Goal: Transaction & Acquisition: Purchase product/service

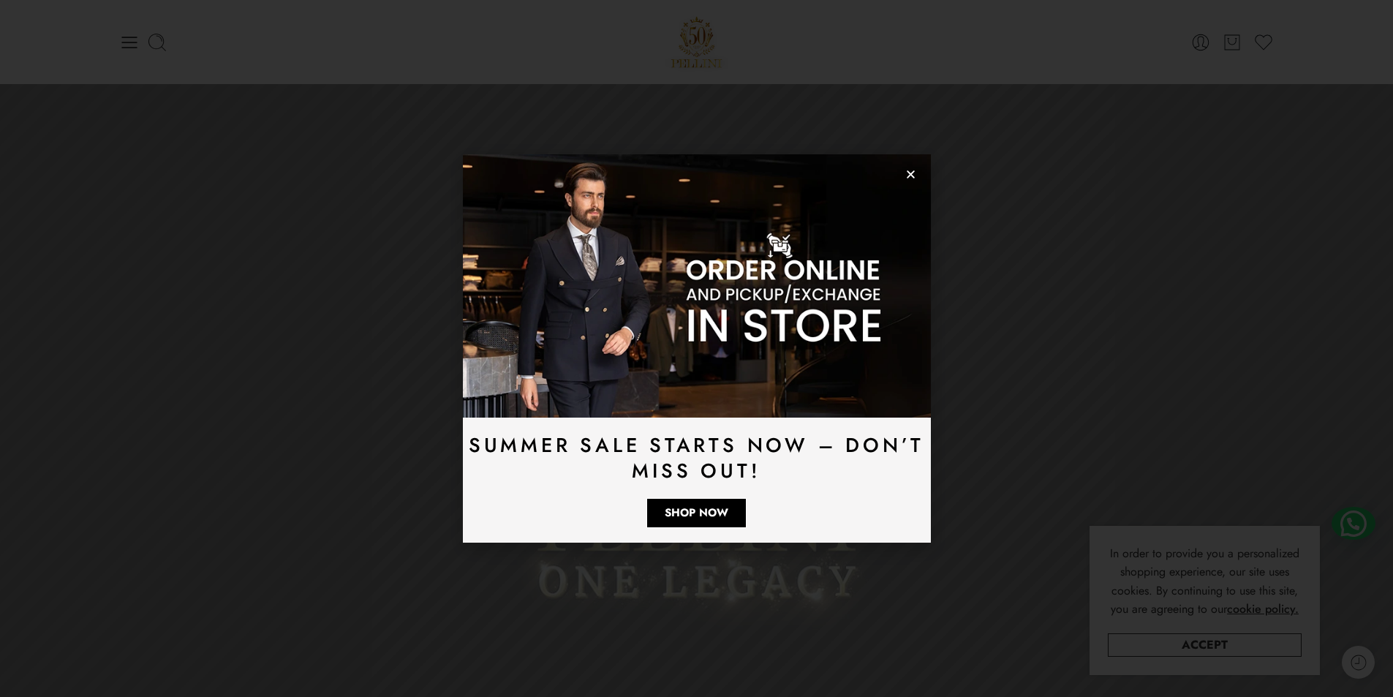
click at [916, 176] on div "Summer Sale Starts Now – Don’t Miss Out! Shop Now" at bounding box center [697, 348] width 468 height 388
click at [913, 176] on use "Close" at bounding box center [911, 174] width 8 height 8
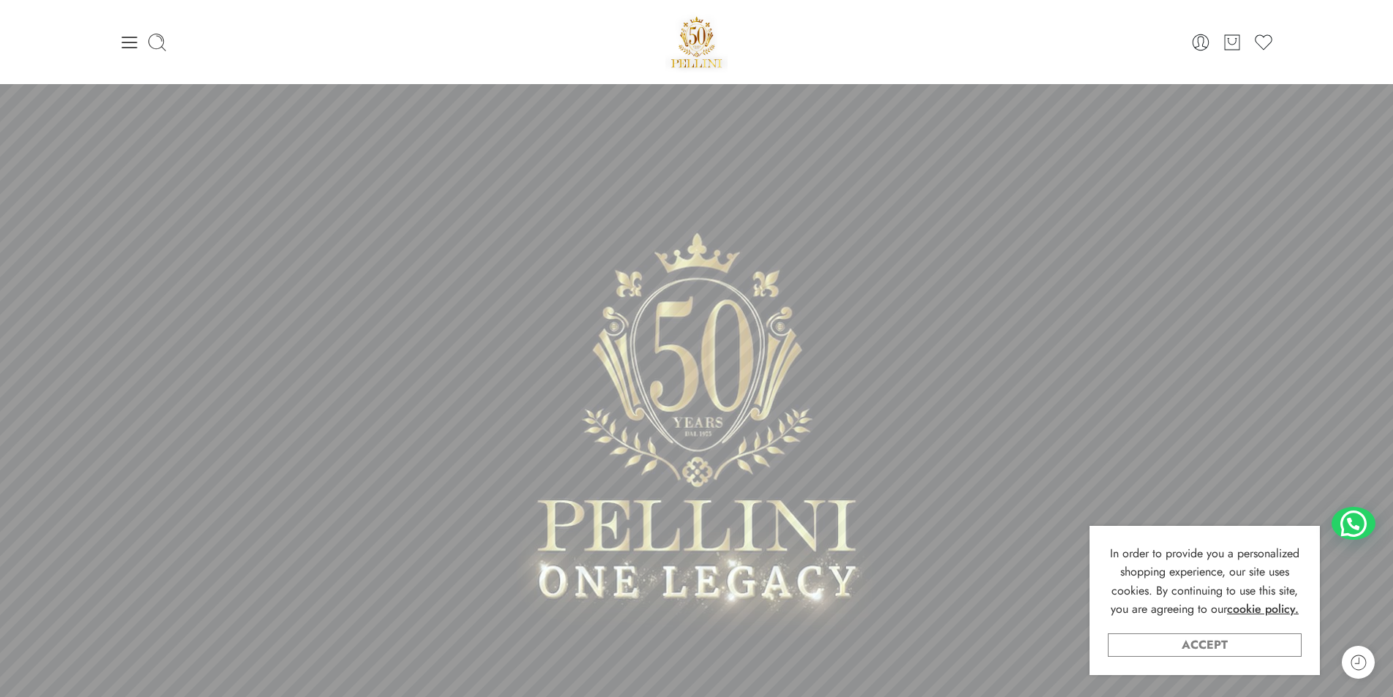
click at [1222, 640] on link "Accept" at bounding box center [1205, 644] width 194 height 23
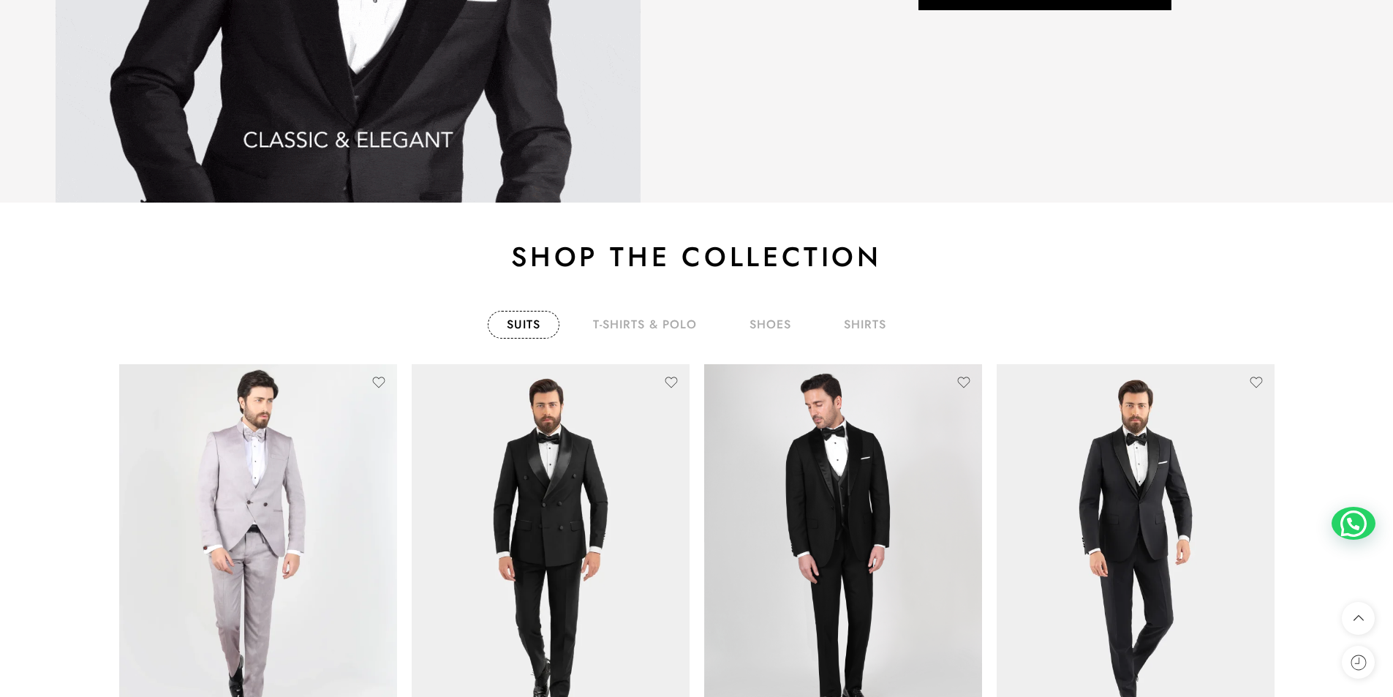
scroll to position [2343, 0]
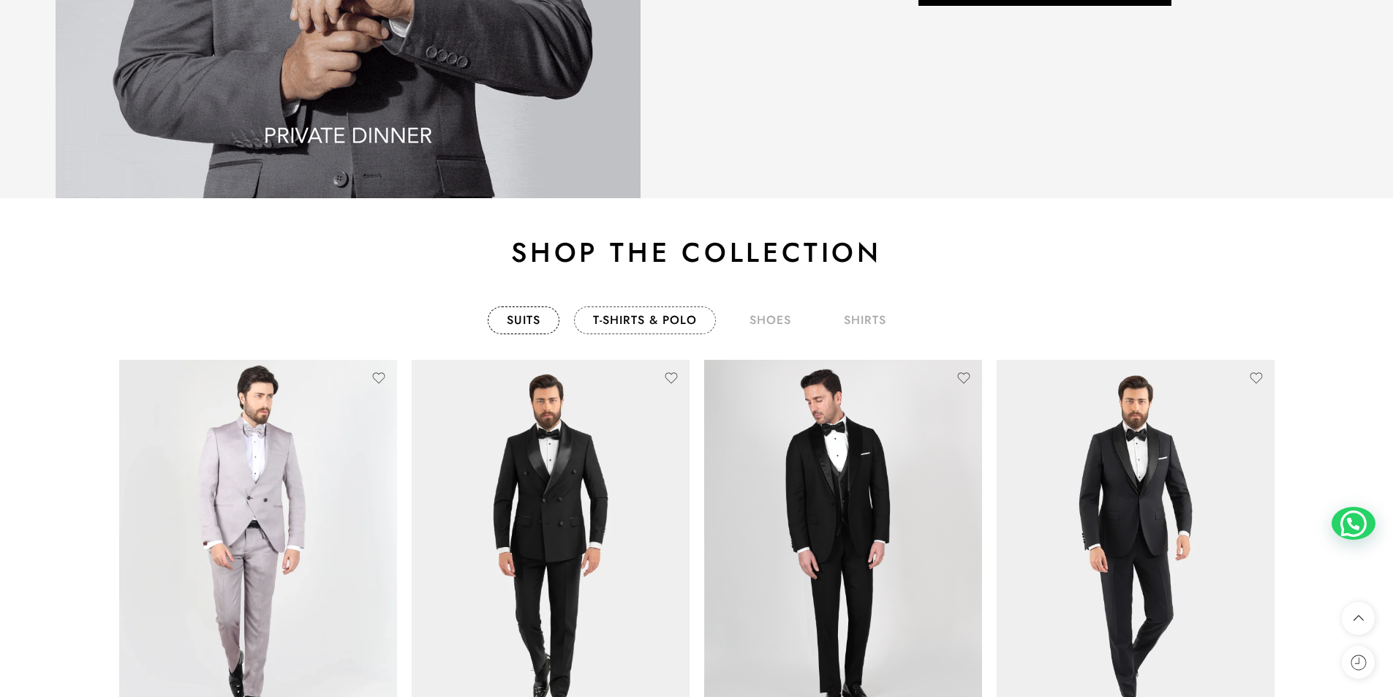
click at [667, 326] on link "T-Shirts & Polo" at bounding box center [645, 320] width 142 height 28
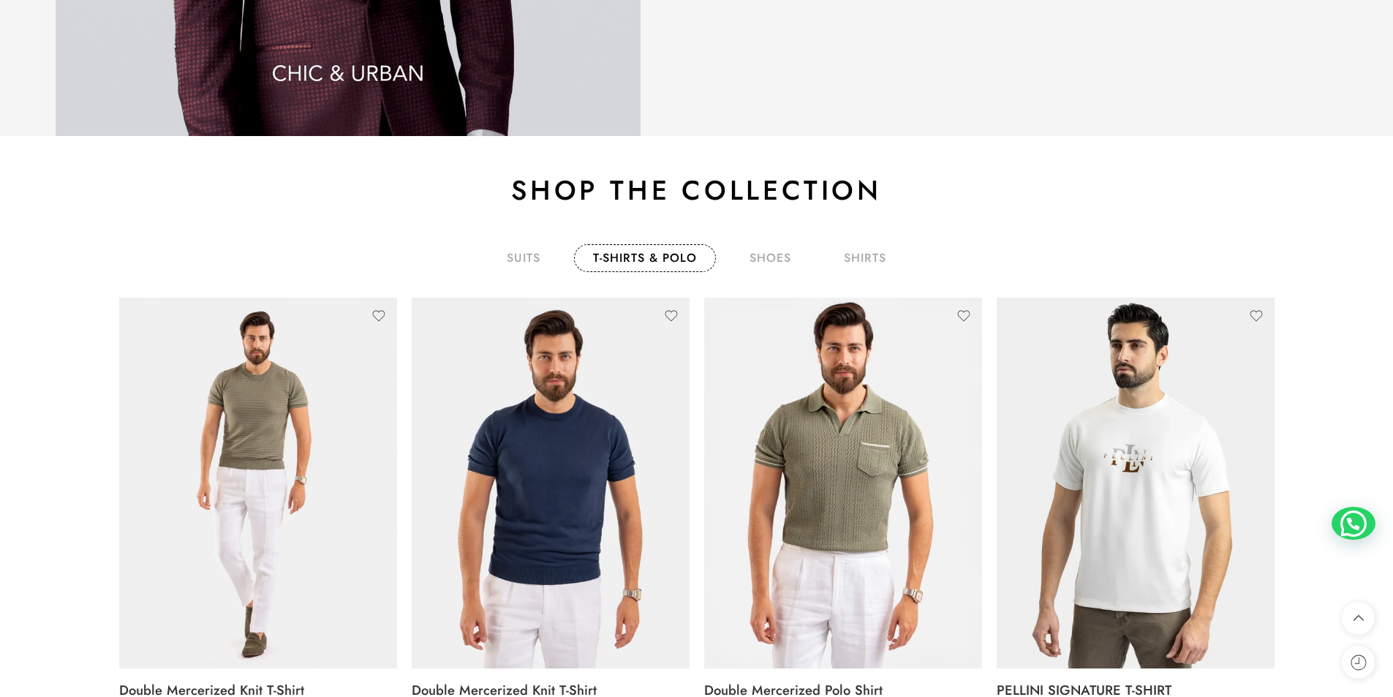
scroll to position [2489, 0]
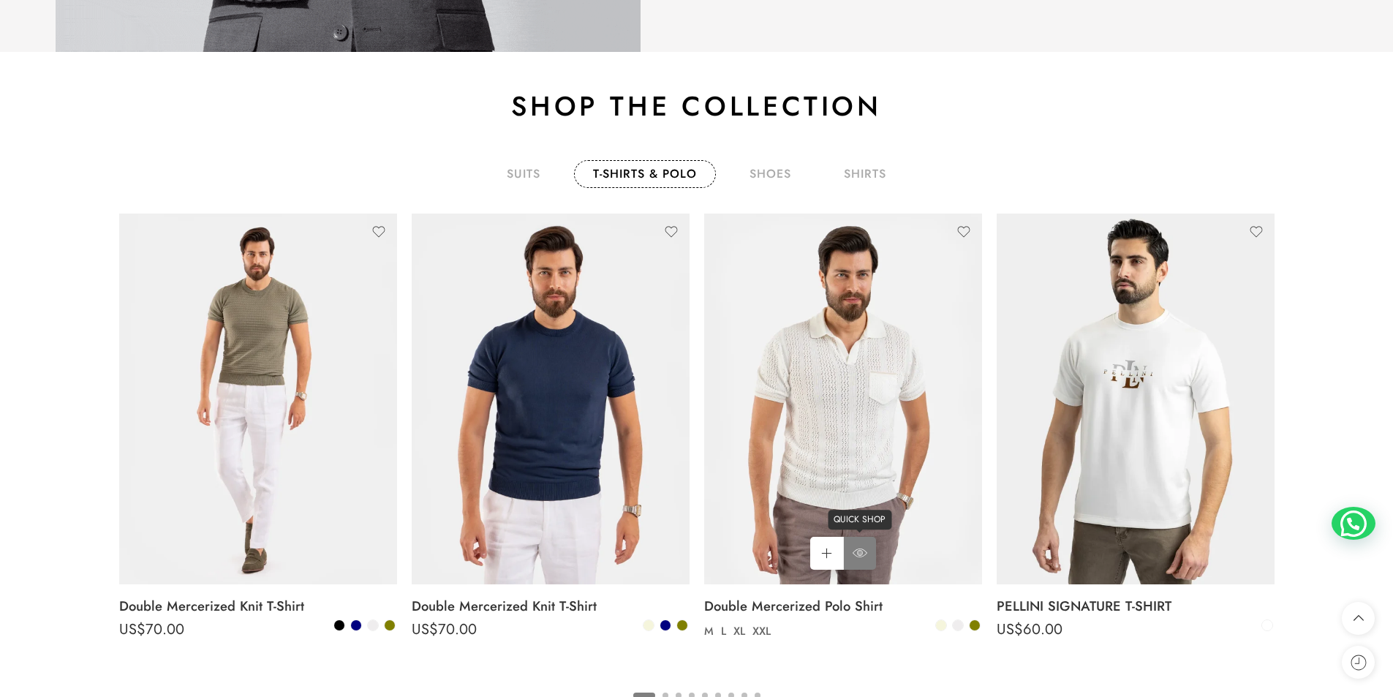
click at [853, 546] on icon at bounding box center [860, 553] width 15 height 26
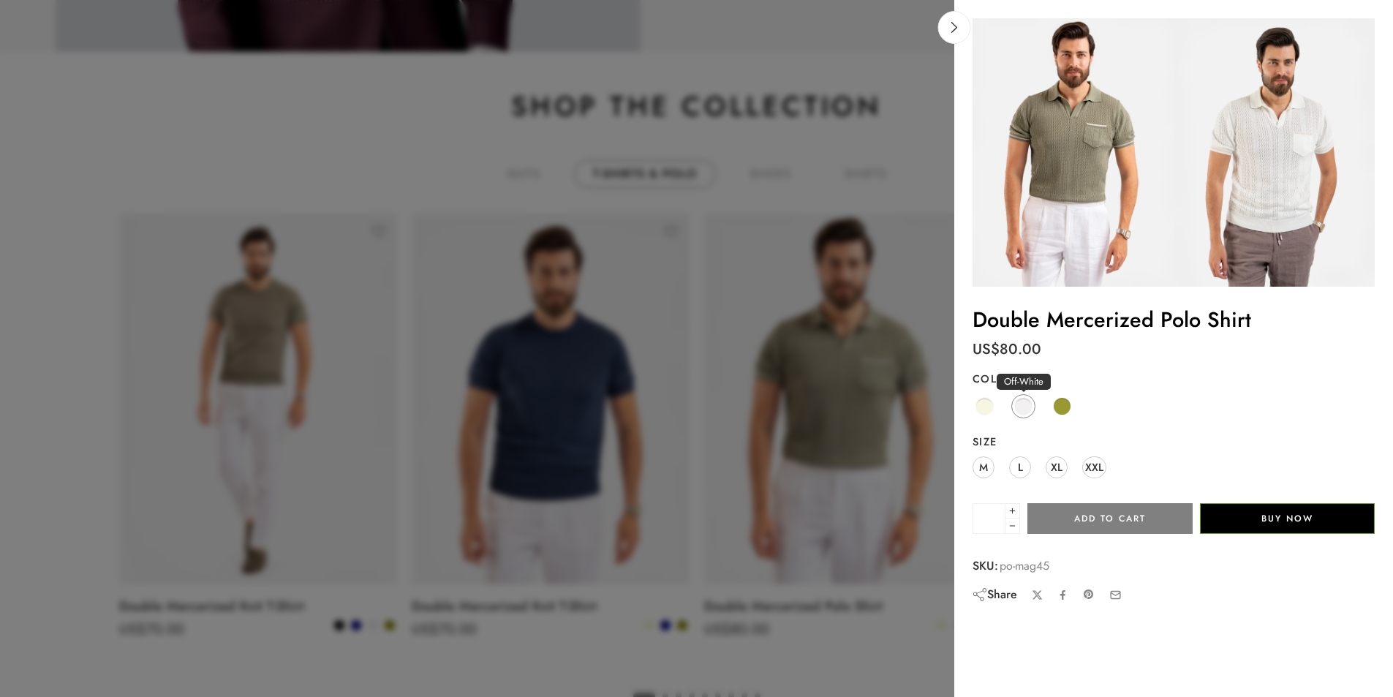
click at [1021, 410] on span at bounding box center [1023, 406] width 18 height 18
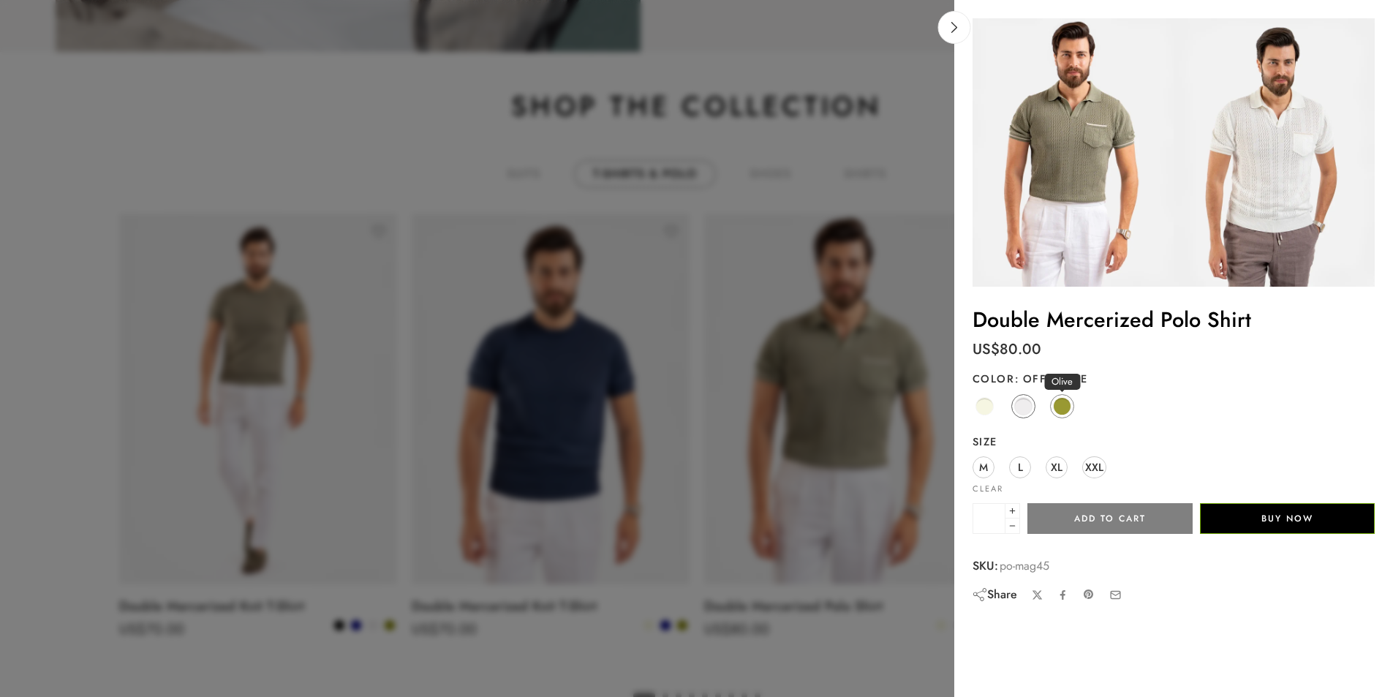
click at [1058, 411] on span at bounding box center [1062, 406] width 18 height 18
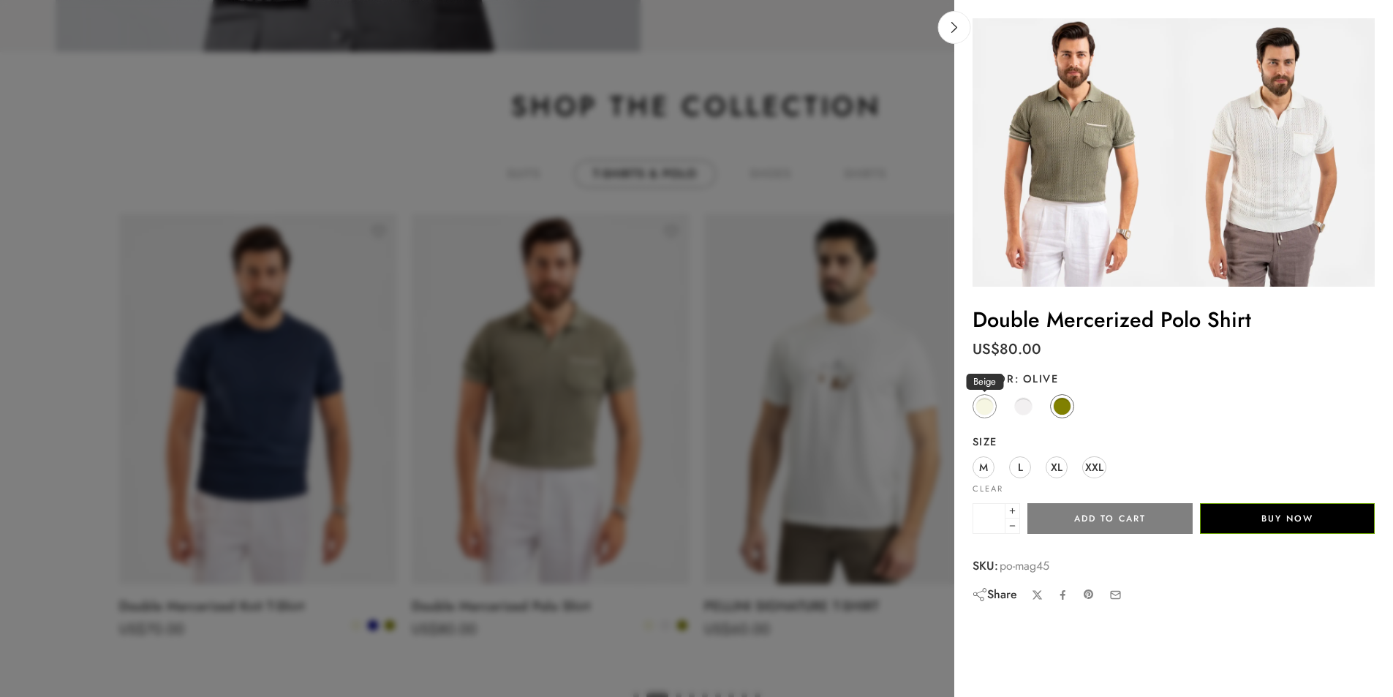
click at [990, 399] on span at bounding box center [984, 406] width 17 height 17
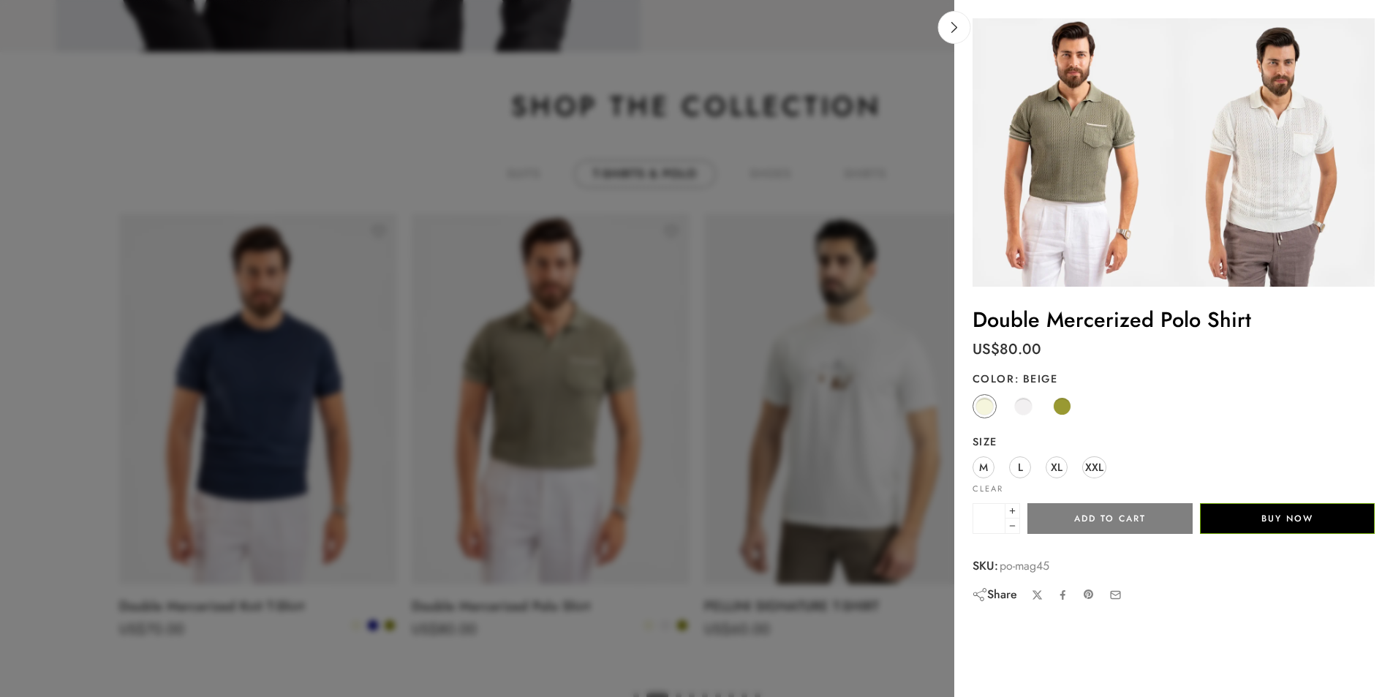
click at [828, 399] on div at bounding box center [696, 348] width 1393 height 697
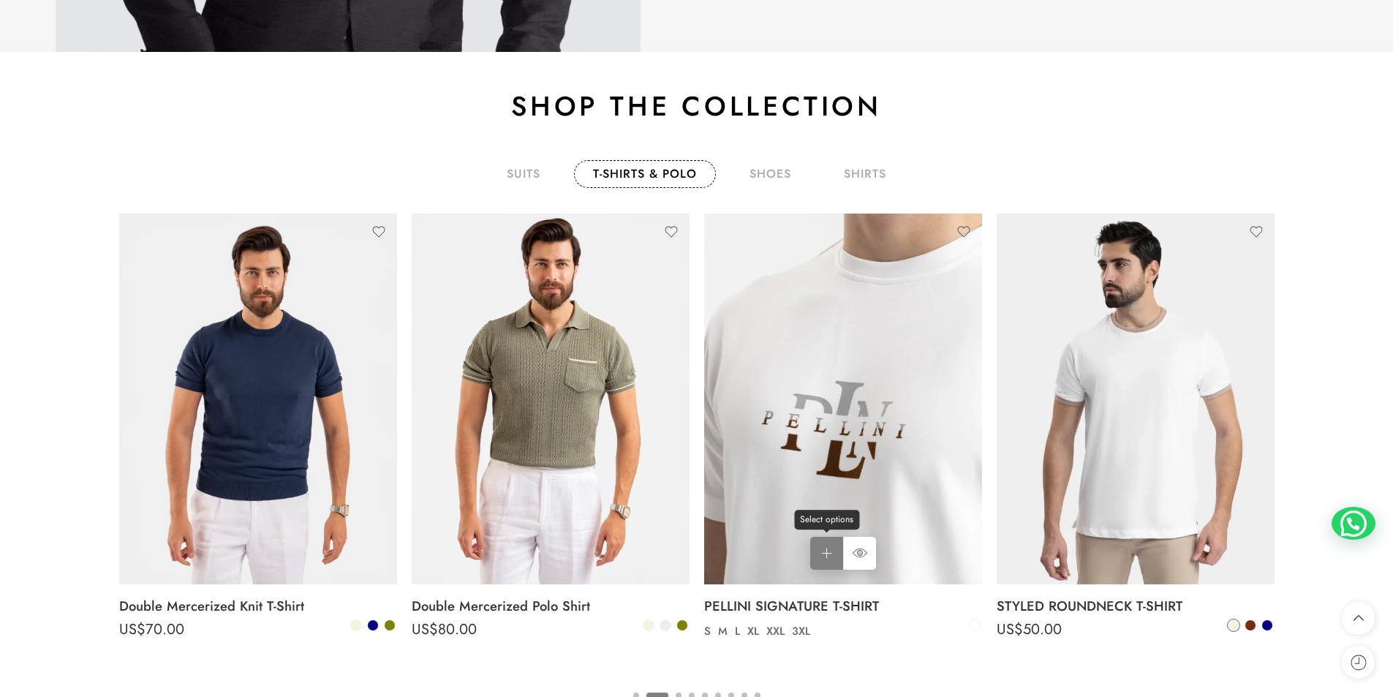
click at [815, 553] on link "Select options Select options" at bounding box center [826, 553] width 33 height 33
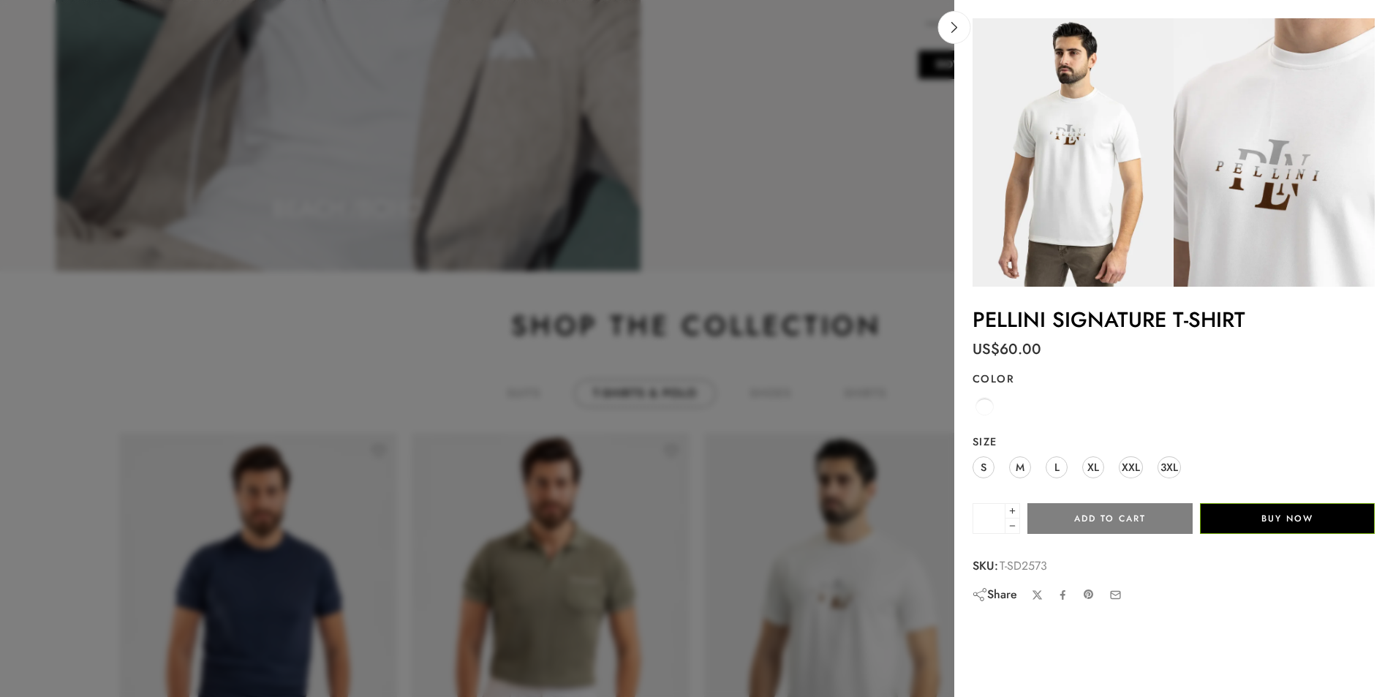
scroll to position [2416, 0]
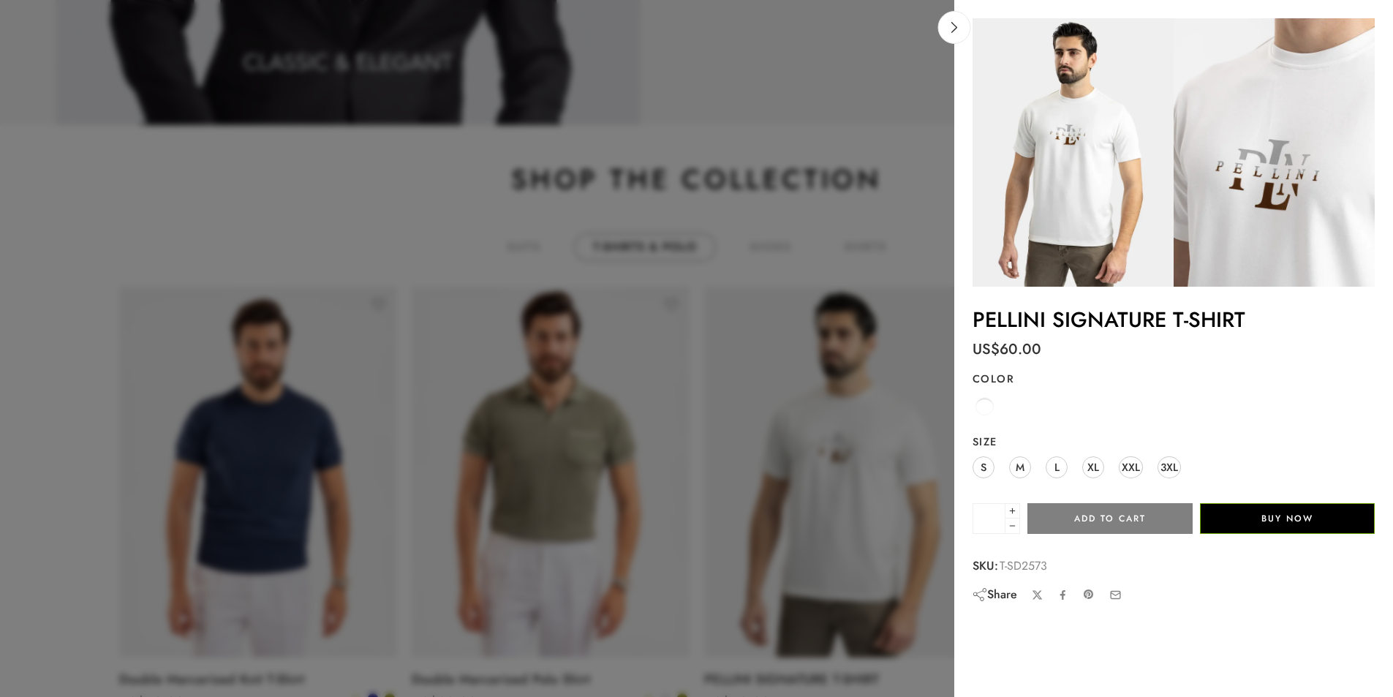
click at [884, 407] on div at bounding box center [696, 348] width 1393 height 697
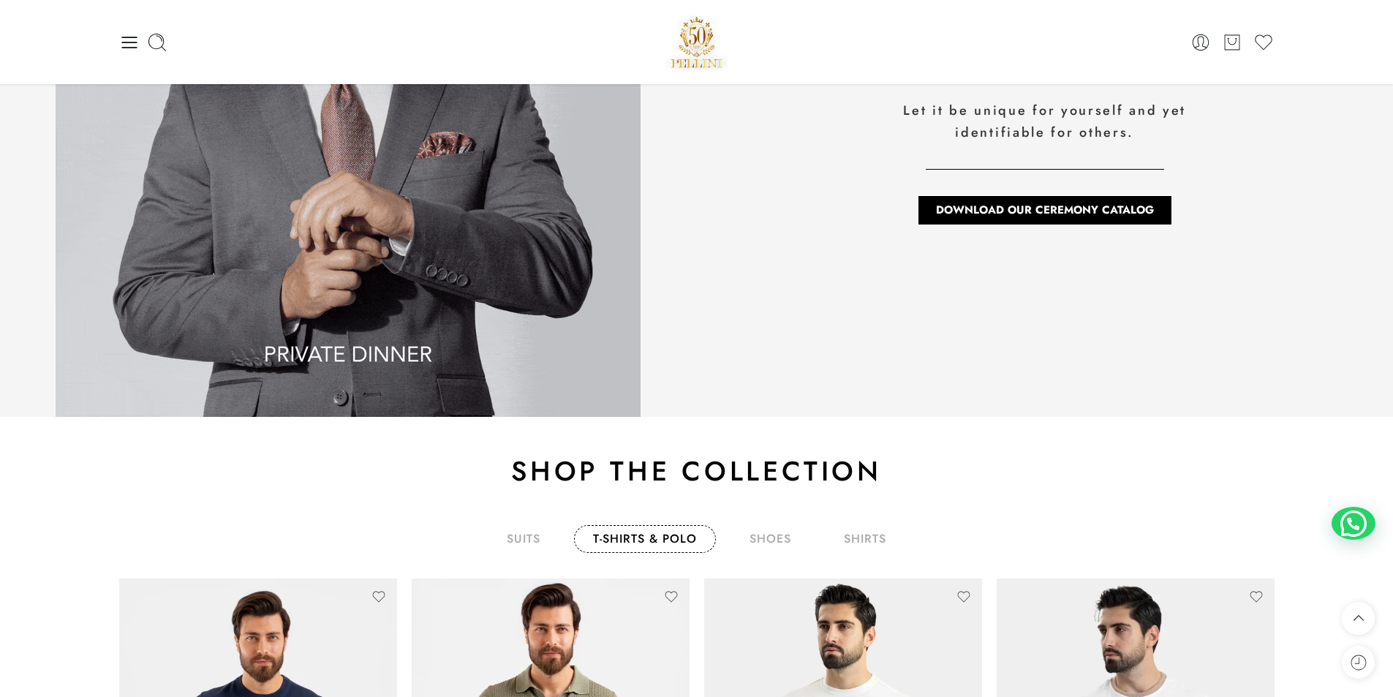
scroll to position [2050, 0]
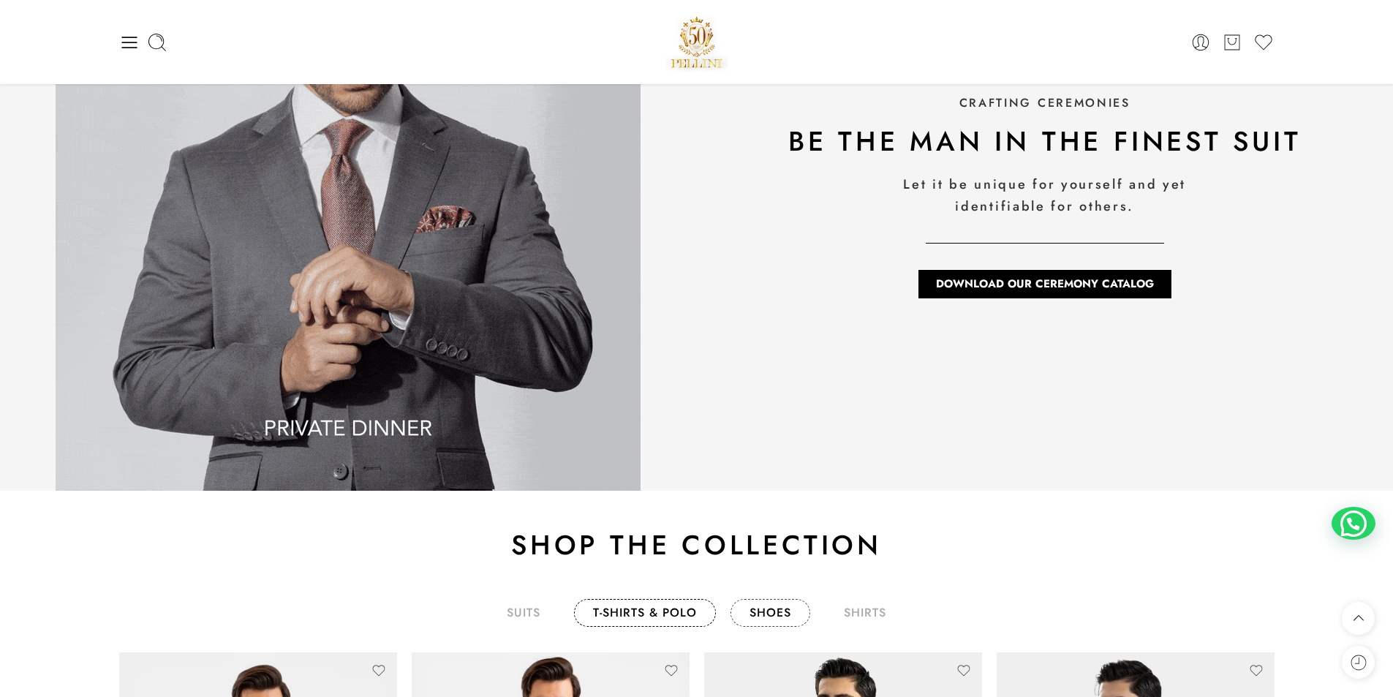
click at [783, 603] on link "shoes" at bounding box center [771, 613] width 80 height 28
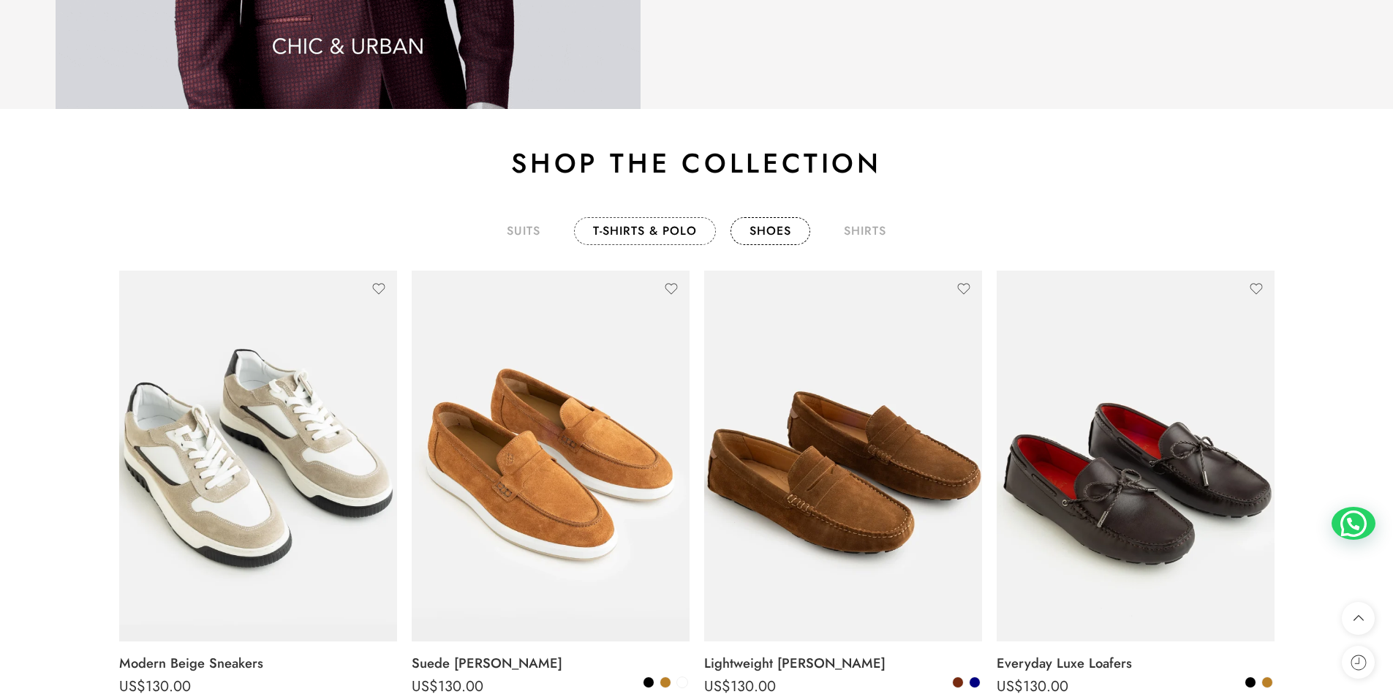
scroll to position [2562, 0]
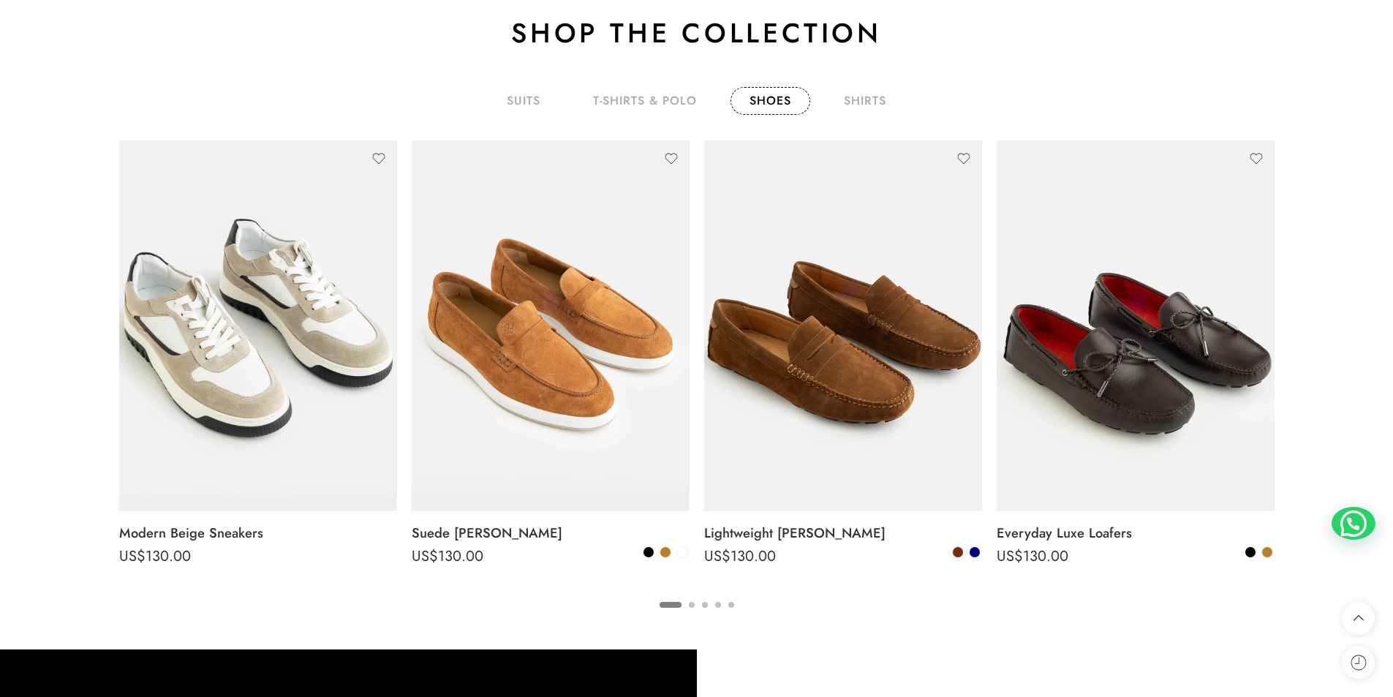
click at [695, 606] on ul "1 2 3 4 5" at bounding box center [697, 604] width 1156 height 19
click at [712, 606] on ul "1 2 3 4 5" at bounding box center [697, 604] width 1156 height 19
click at [728, 606] on button "5" at bounding box center [731, 617] width 6 height 31
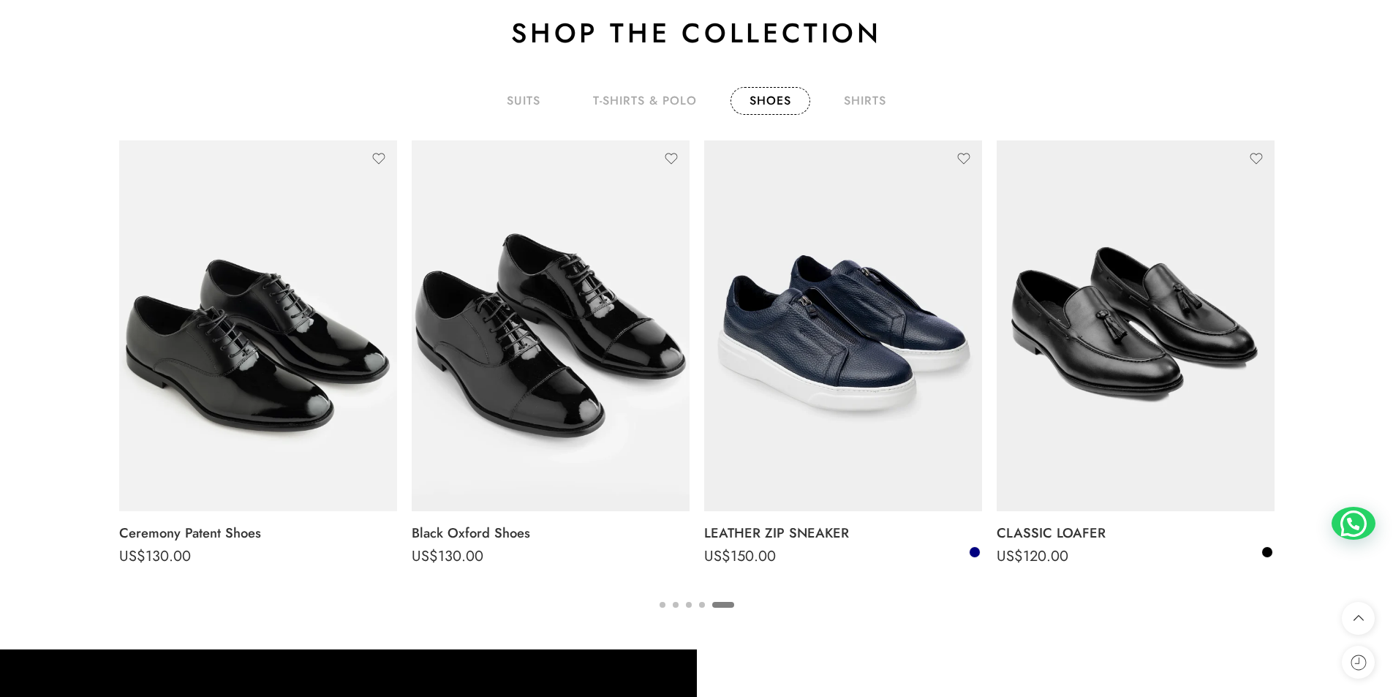
click at [698, 603] on ul "1 2 3 4 5" at bounding box center [697, 604] width 1156 height 19
click at [698, 605] on ul "1 2 3 4 5" at bounding box center [697, 604] width 1156 height 19
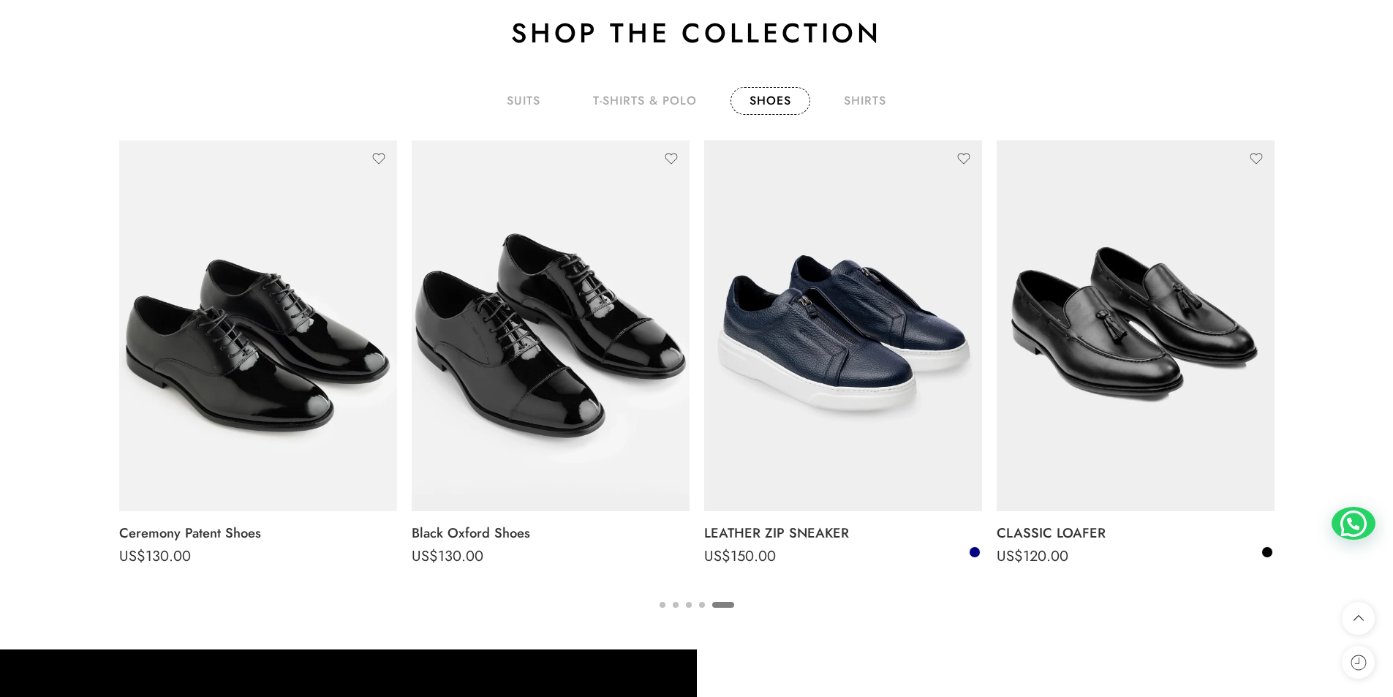
click at [698, 605] on ul "1 2 3 4 5" at bounding box center [697, 604] width 1156 height 19
click at [697, 603] on ul "1 2 3 4 5" at bounding box center [697, 604] width 1156 height 19
click at [698, 606] on ul "1 2 3 4 5" at bounding box center [697, 604] width 1156 height 19
click at [699, 606] on button "4" at bounding box center [702, 617] width 6 height 31
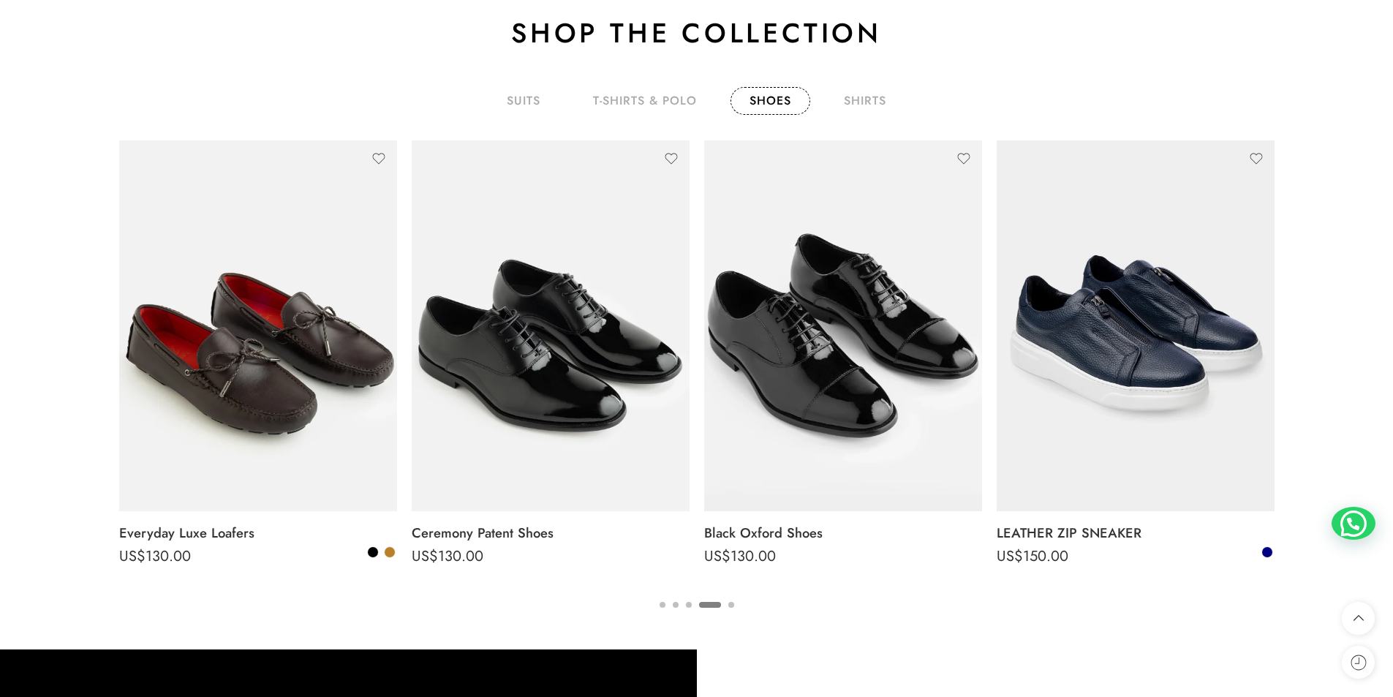
click at [692, 600] on ul "1 2 3 4 5" at bounding box center [697, 604] width 1156 height 19
click at [691, 600] on ul "1 2 3 4 5" at bounding box center [697, 604] width 1156 height 19
click at [690, 602] on button "3" at bounding box center [689, 617] width 6 height 31
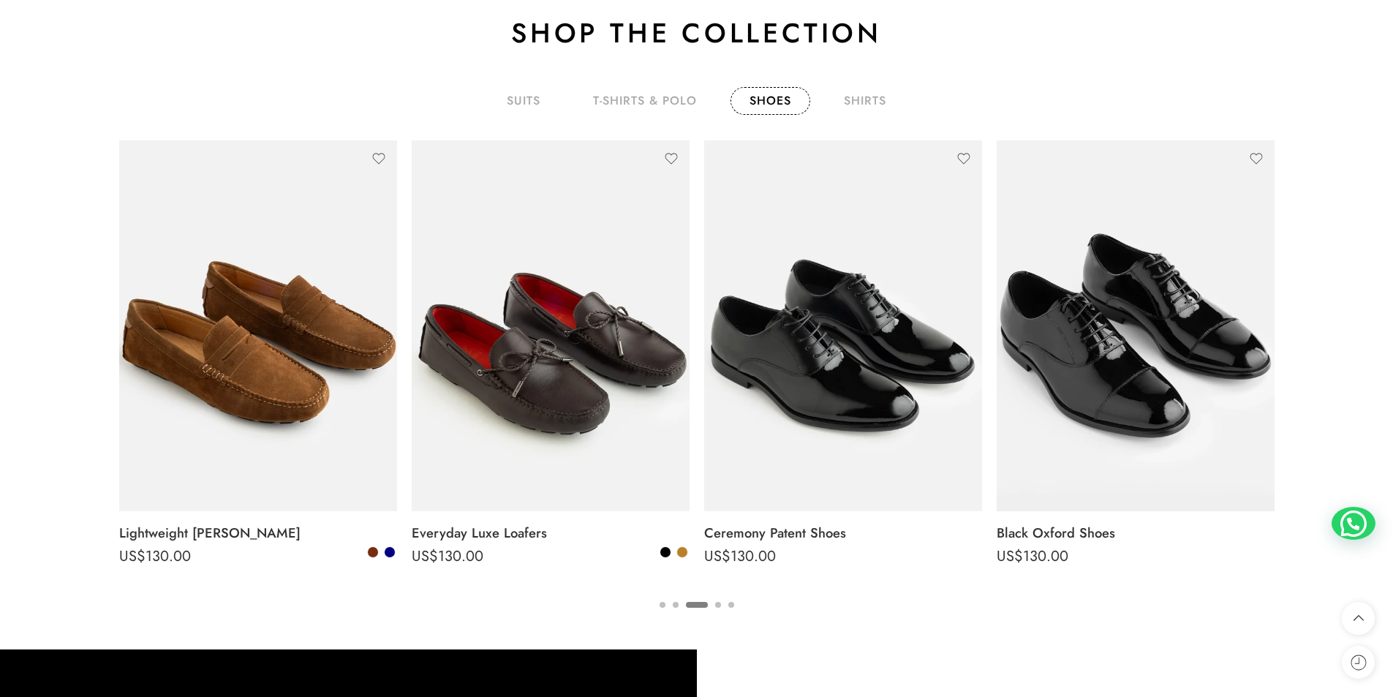
click at [679, 603] on ul "1 2 3 4 5" at bounding box center [697, 604] width 1156 height 19
click at [678, 603] on ul "1 2 3 4 5" at bounding box center [697, 604] width 1156 height 19
click at [678, 603] on button "2" at bounding box center [676, 617] width 6 height 31
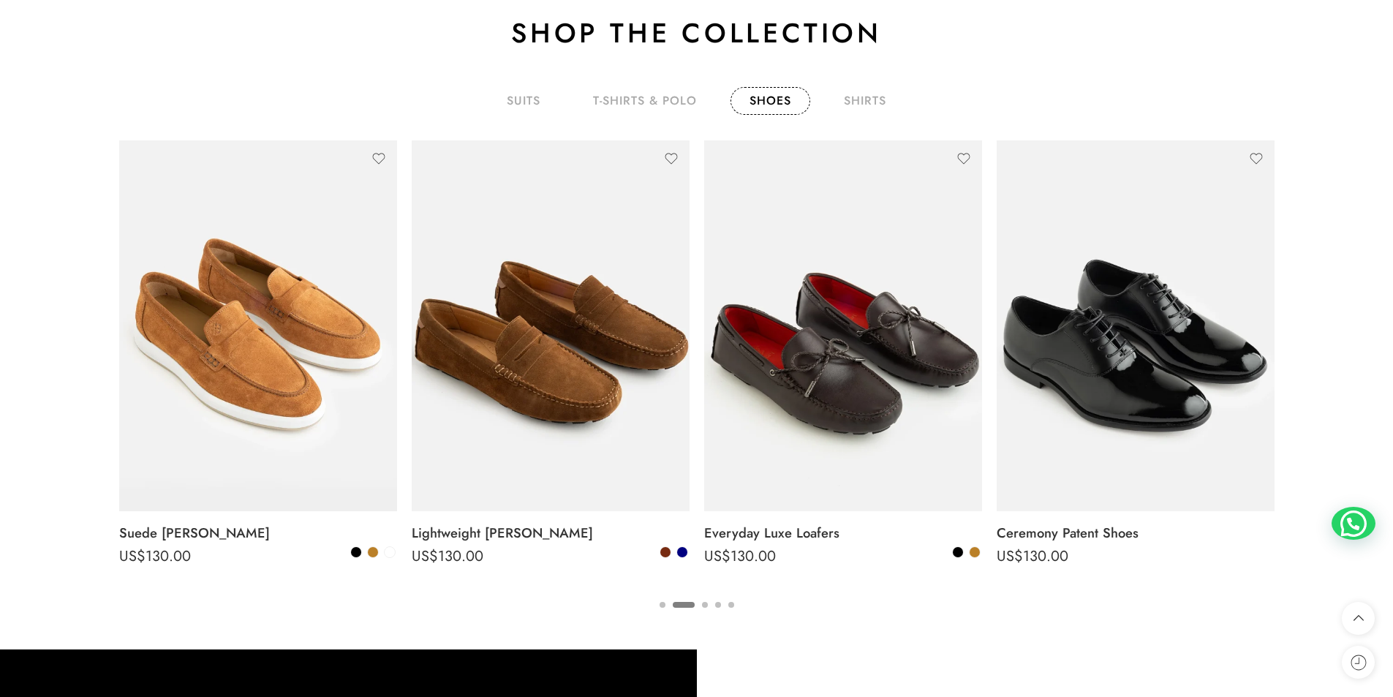
click at [668, 605] on ul "1 2 3 4 5" at bounding box center [697, 604] width 1156 height 19
click at [666, 605] on ul "1 2 3 4 5" at bounding box center [697, 604] width 1156 height 19
click at [663, 605] on button "1" at bounding box center [663, 617] width 6 height 31
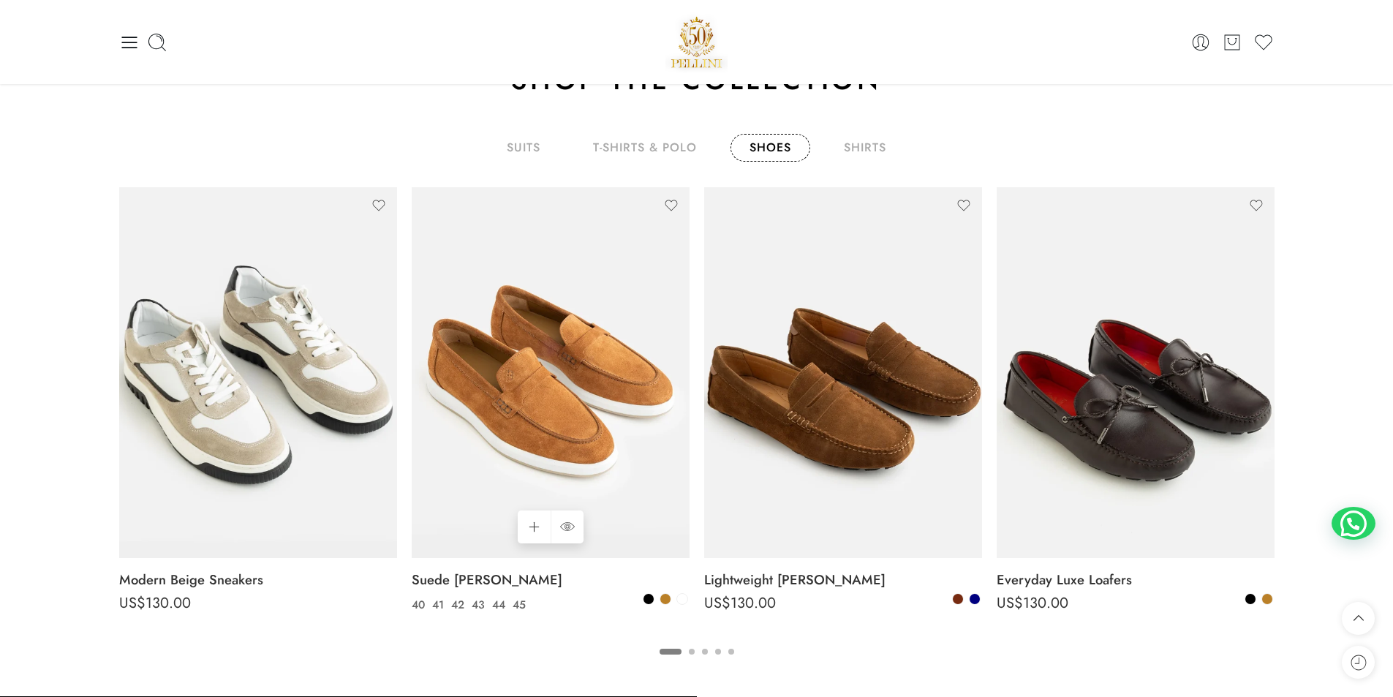
scroll to position [2489, 0]
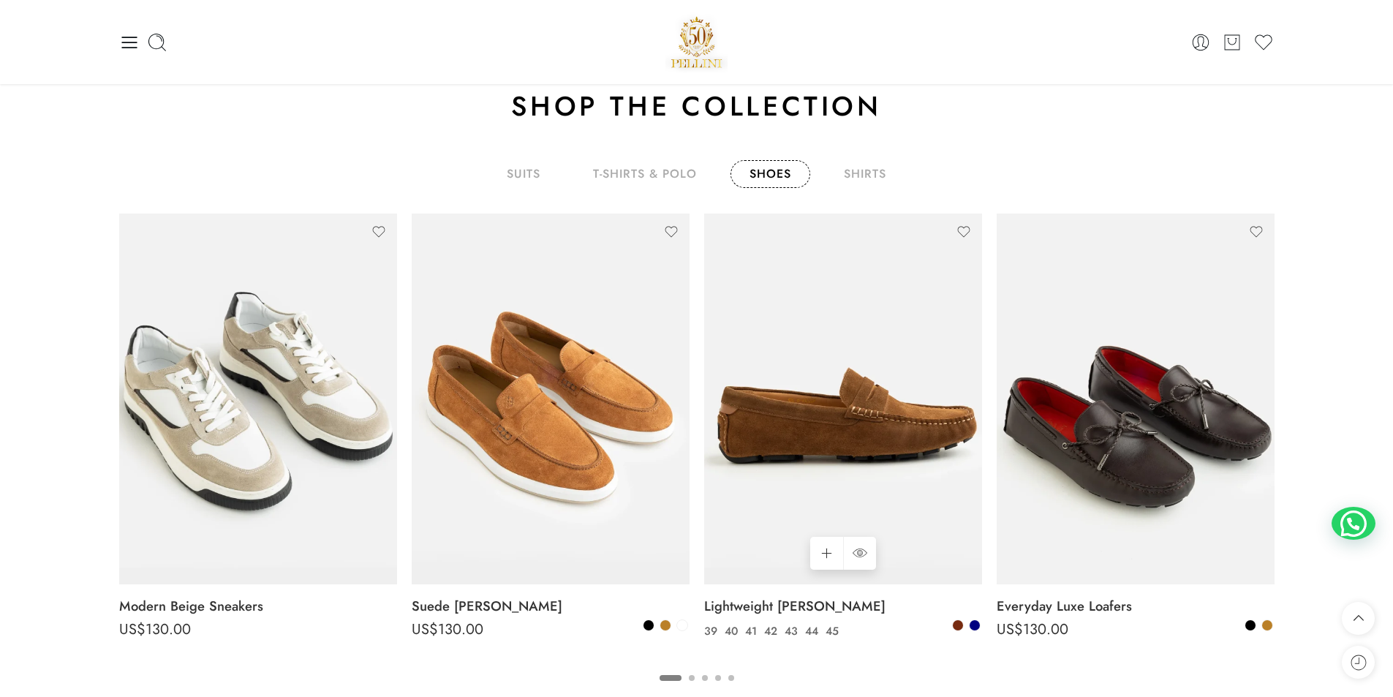
click at [843, 433] on img at bounding box center [843, 399] width 278 height 371
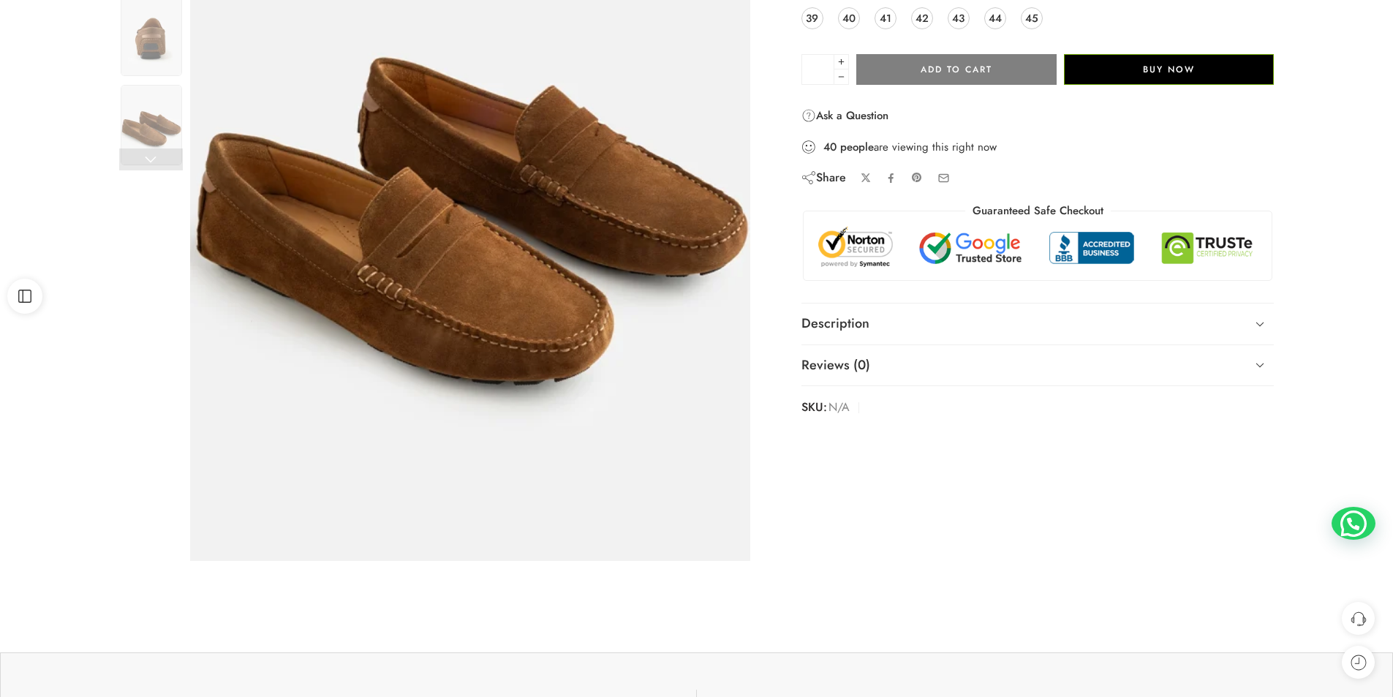
scroll to position [293, 0]
drag, startPoint x: 914, startPoint y: 290, endPoint x: 910, endPoint y: 298, distance: 9.2
